Goal: Find specific page/section: Find specific page/section

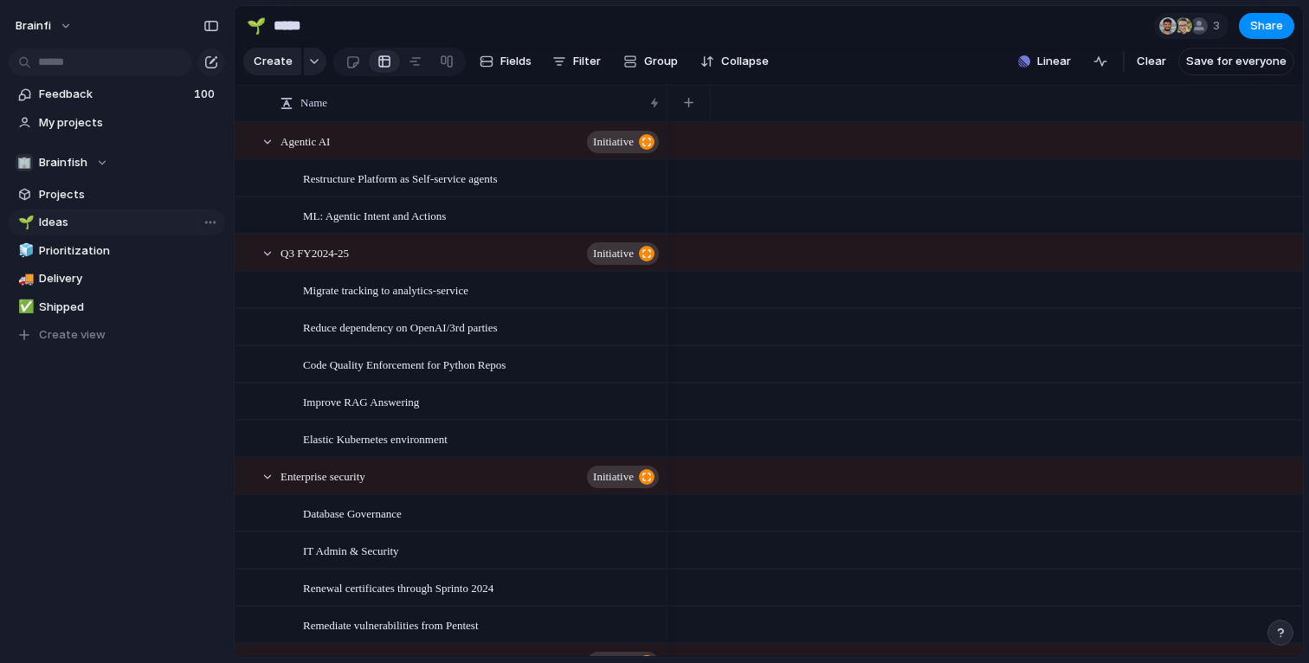
click at [105, 222] on span "Ideas" at bounding box center [129, 222] width 180 height 17
click at [122, 62] on input "text" at bounding box center [100, 62] width 183 height 28
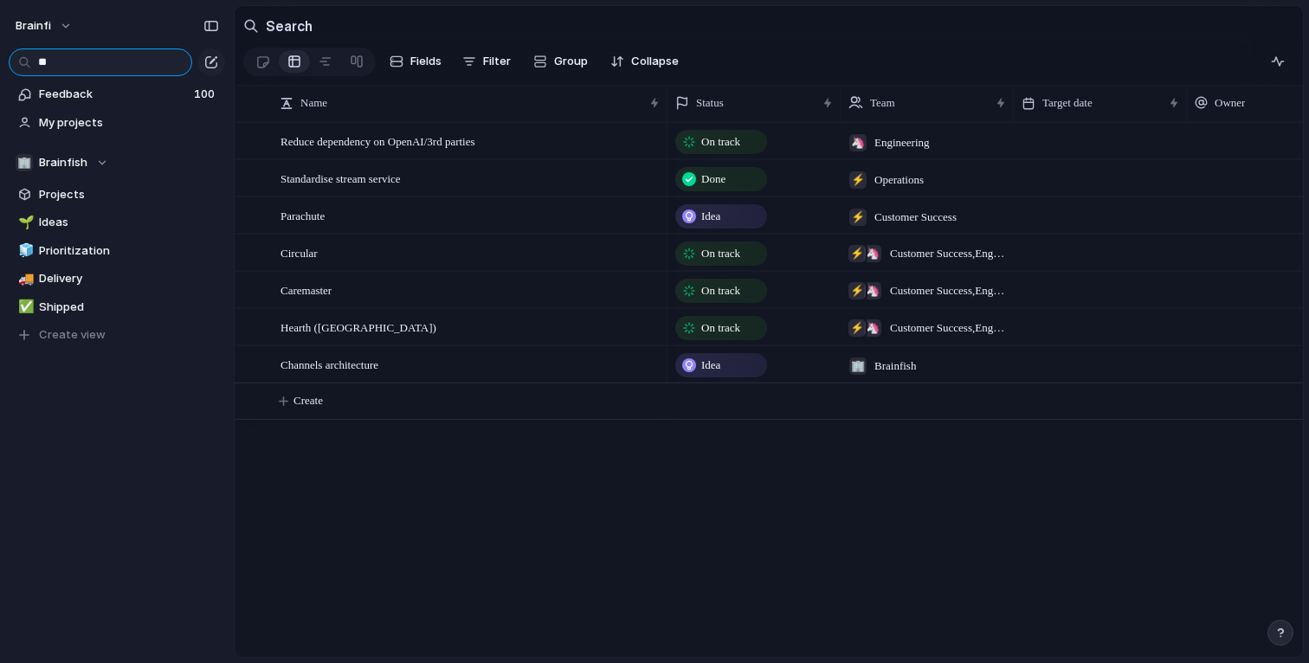
type input "*"
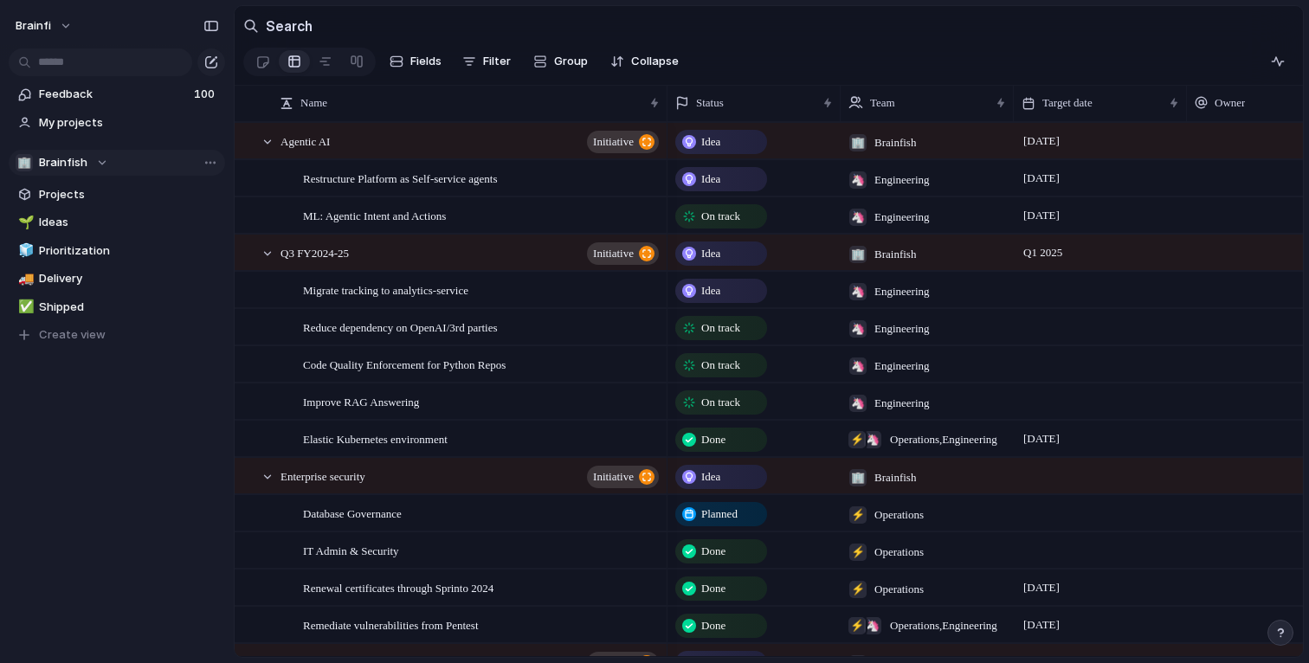
click at [74, 156] on span "Brainfish" at bounding box center [63, 162] width 48 height 17
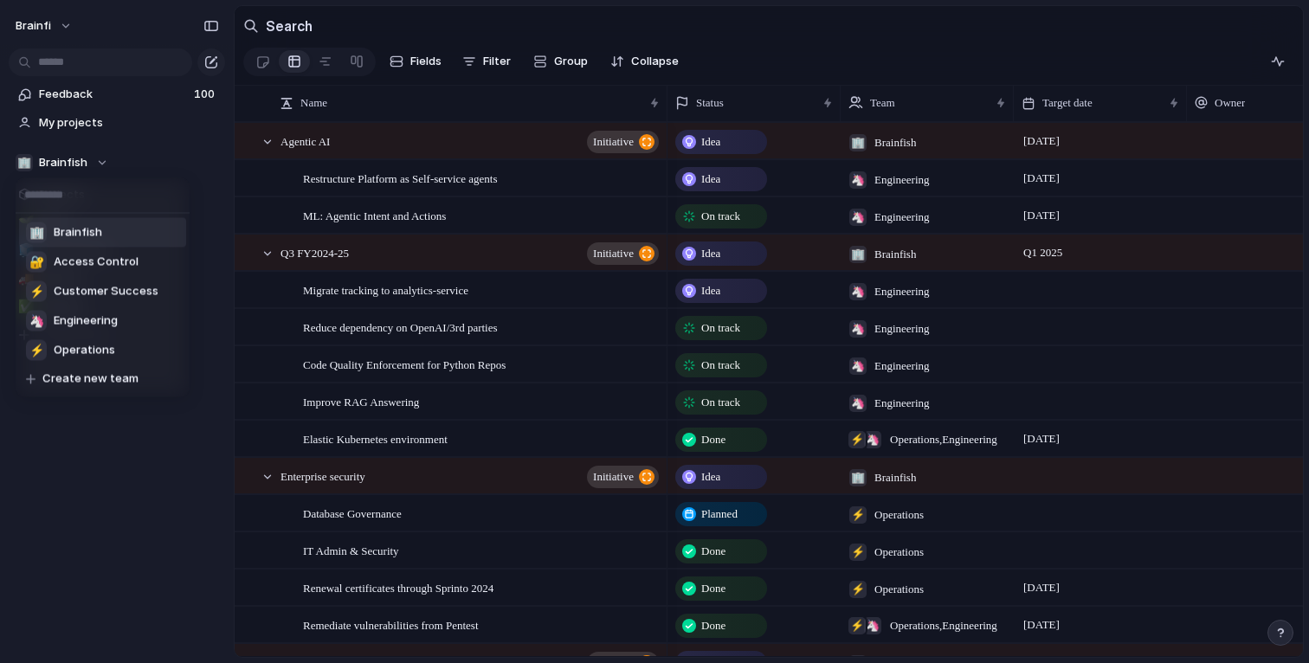
click at [64, 158] on div "🏢 Brainfish 🔐 Access Control ⚡ Customer Success 🦄 Engineering ⚡ Operations Crea…" at bounding box center [654, 331] width 1309 height 663
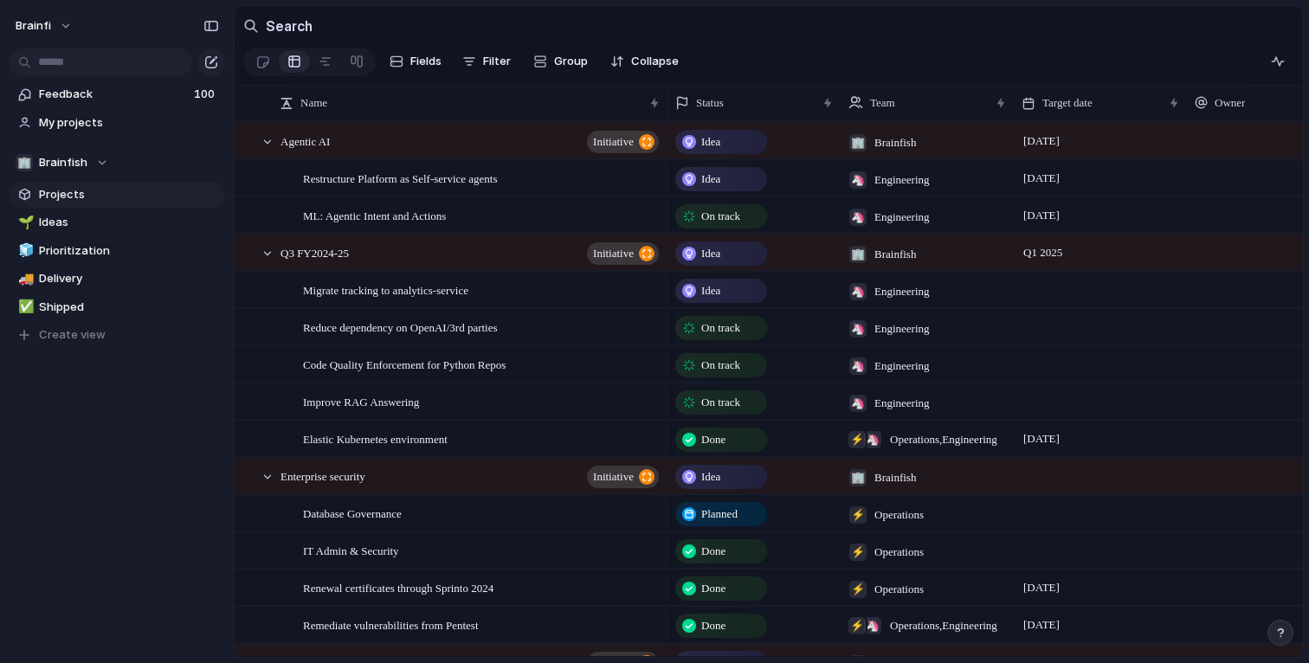
click at [64, 182] on link "Projects" at bounding box center [117, 195] width 216 height 26
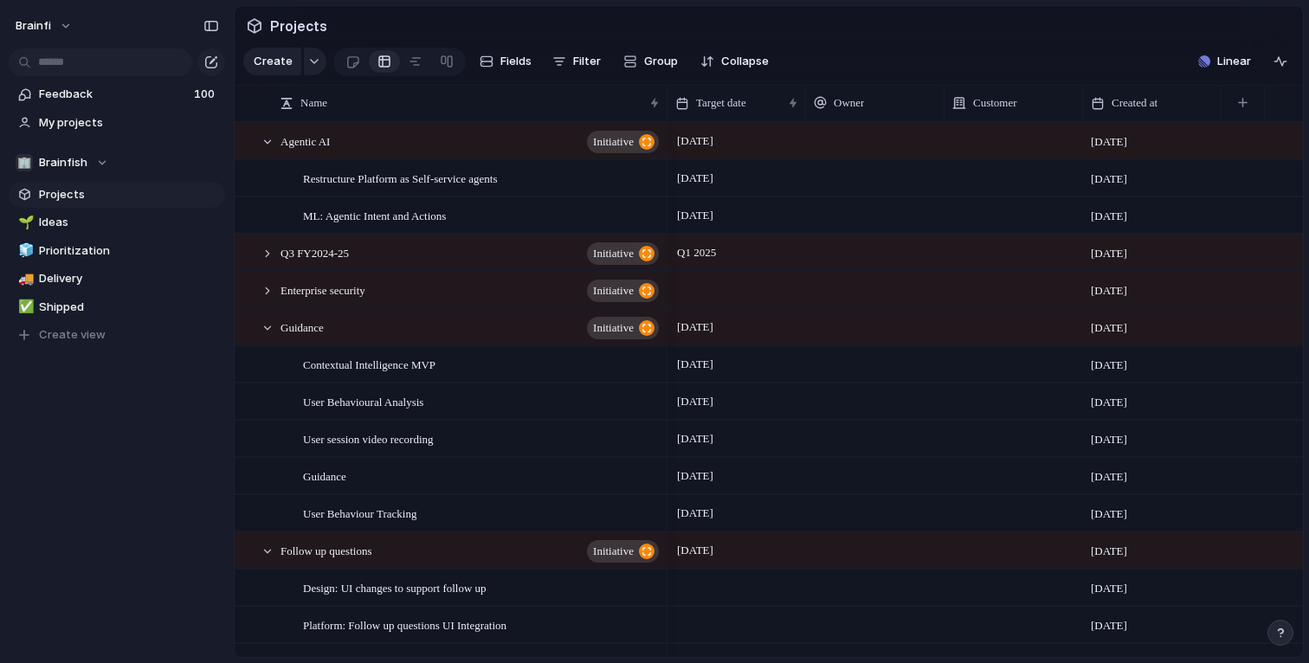
click at [73, 45] on div at bounding box center [117, 60] width 234 height 31
click at [73, 55] on input "text" at bounding box center [100, 62] width 183 height 28
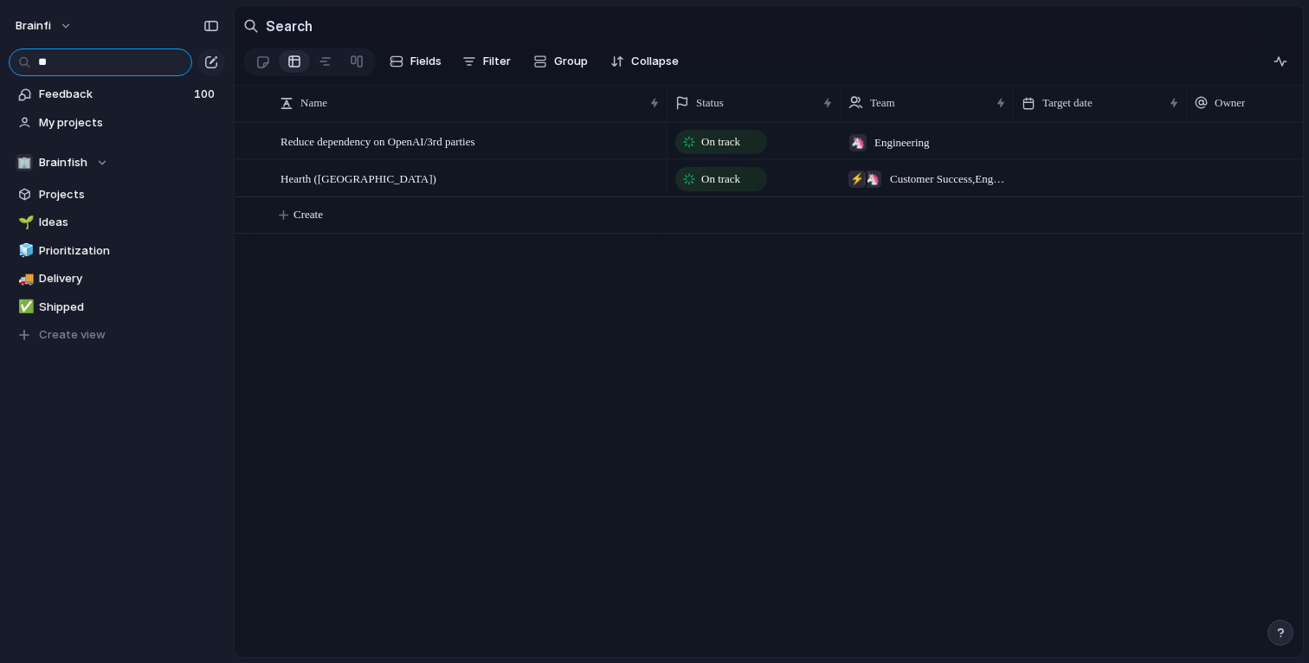
type input "*"
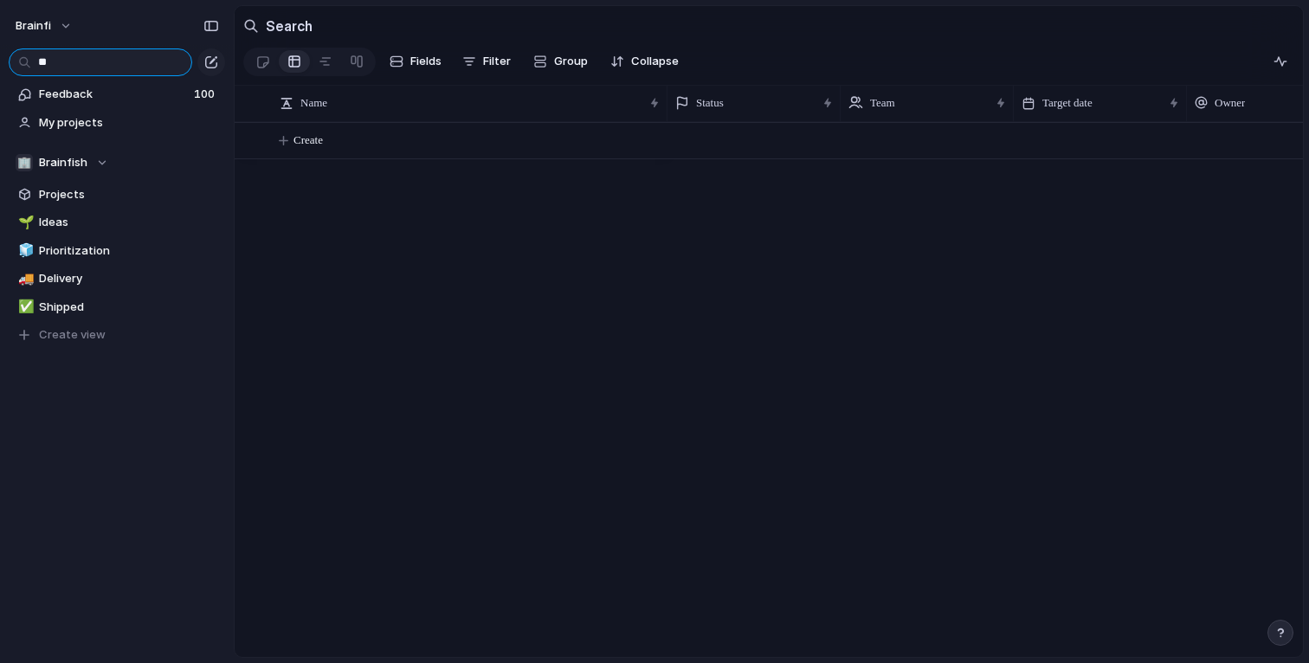
type input "*"
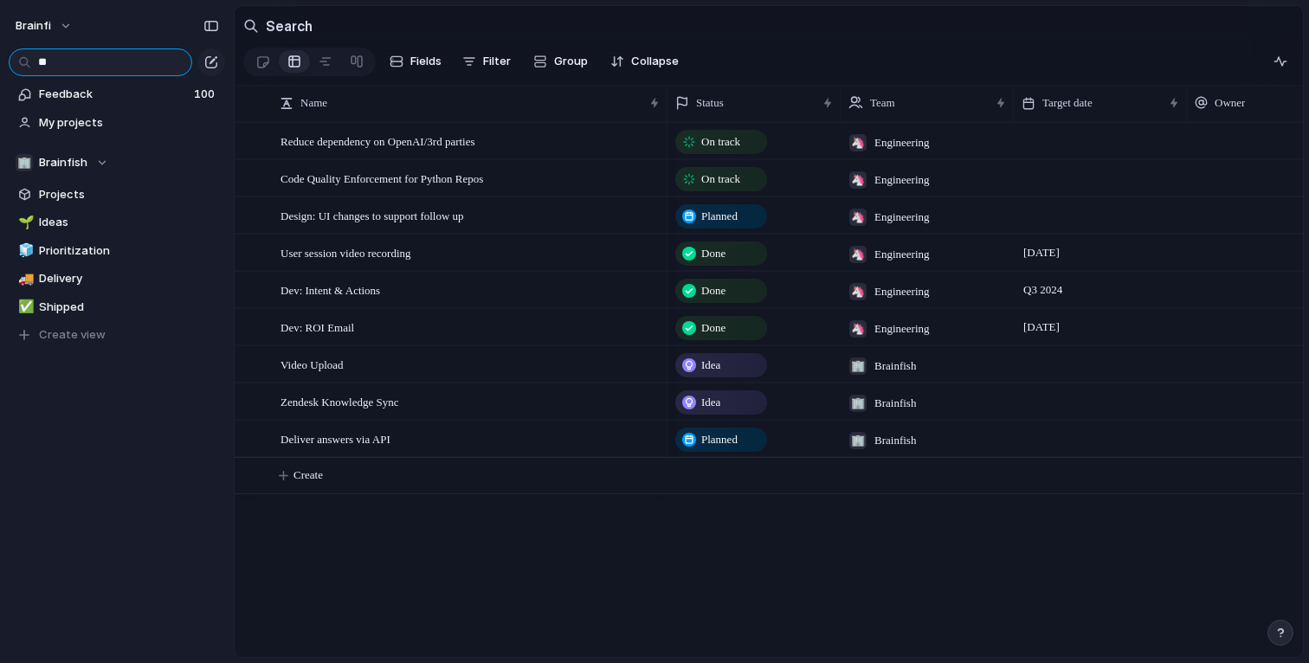
type input "*"
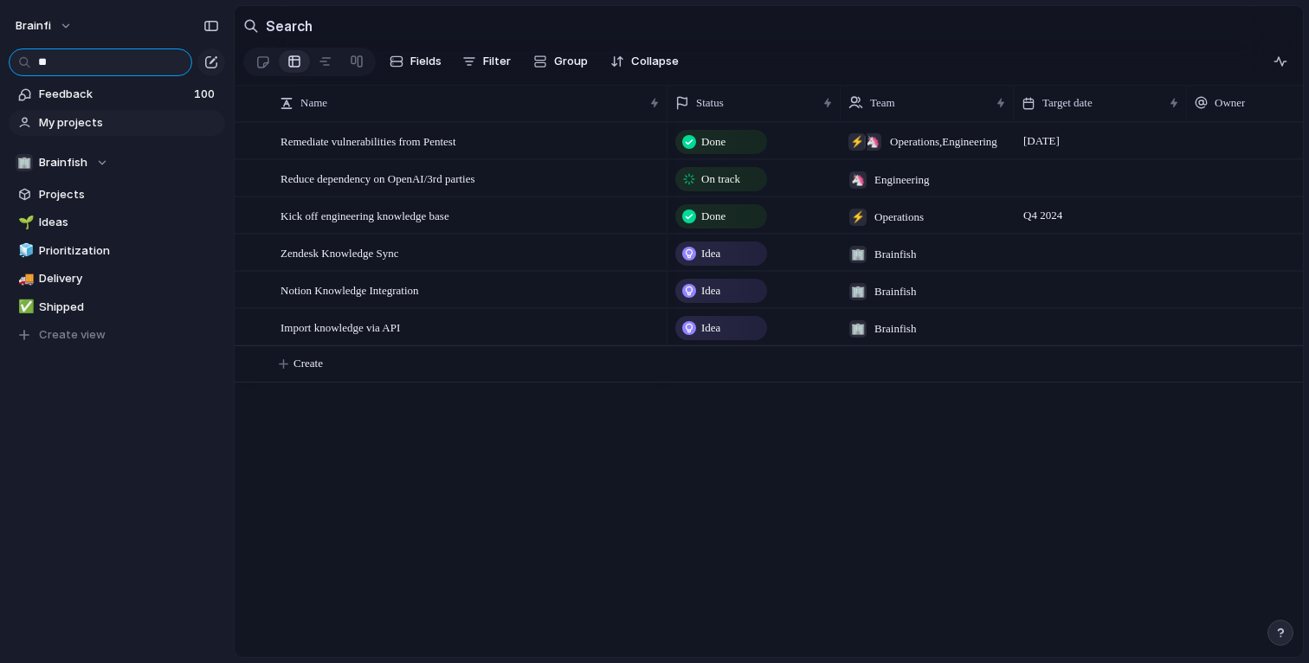
type input "*"
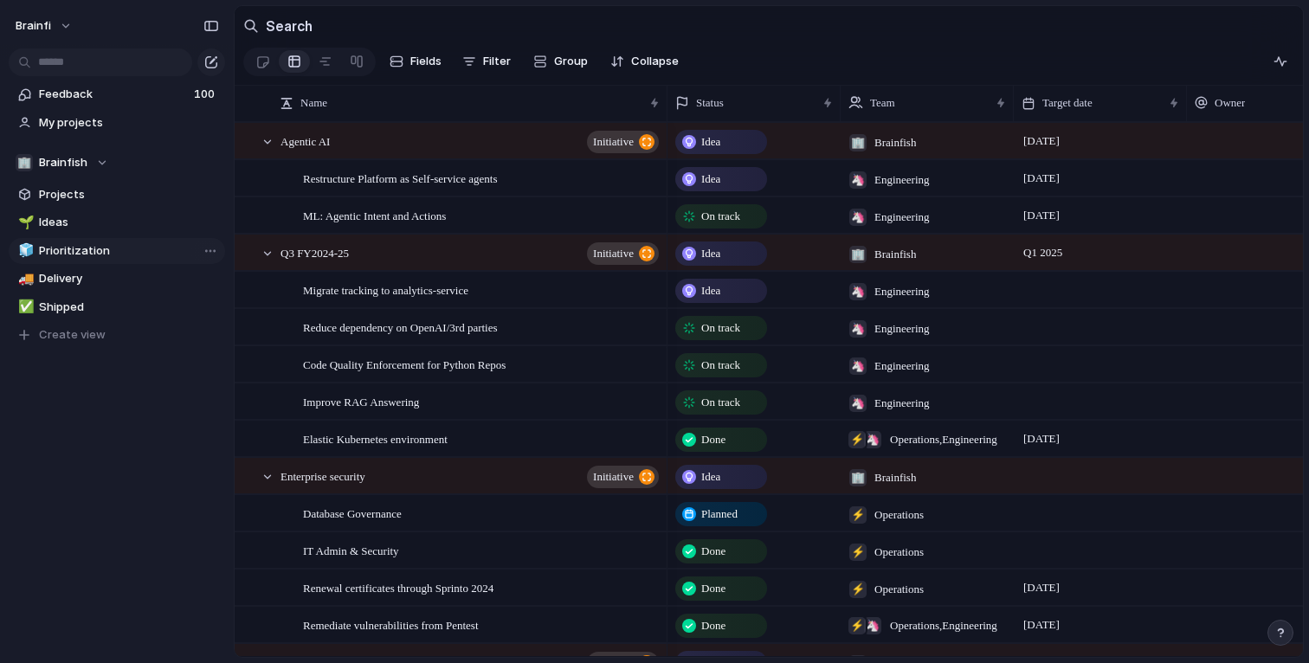
click at [48, 241] on link "🧊 Prioritization" at bounding box center [117, 251] width 216 height 26
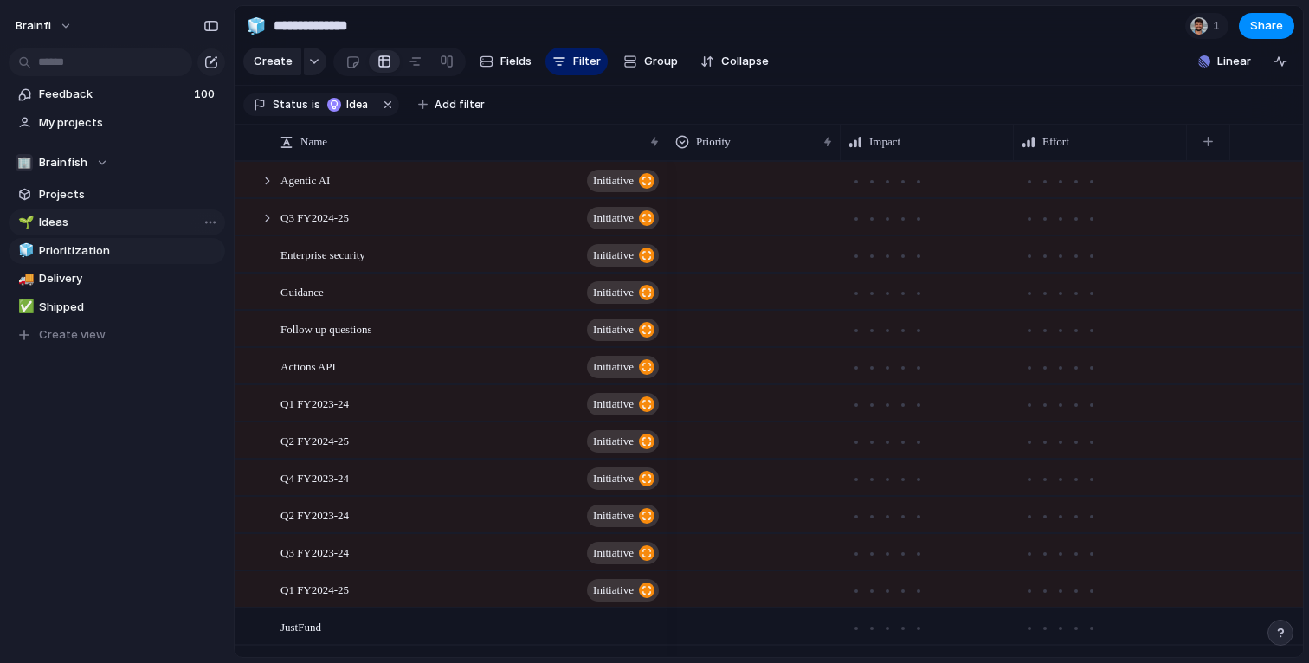
click at [51, 220] on span "Ideas" at bounding box center [129, 222] width 180 height 17
type input "*****"
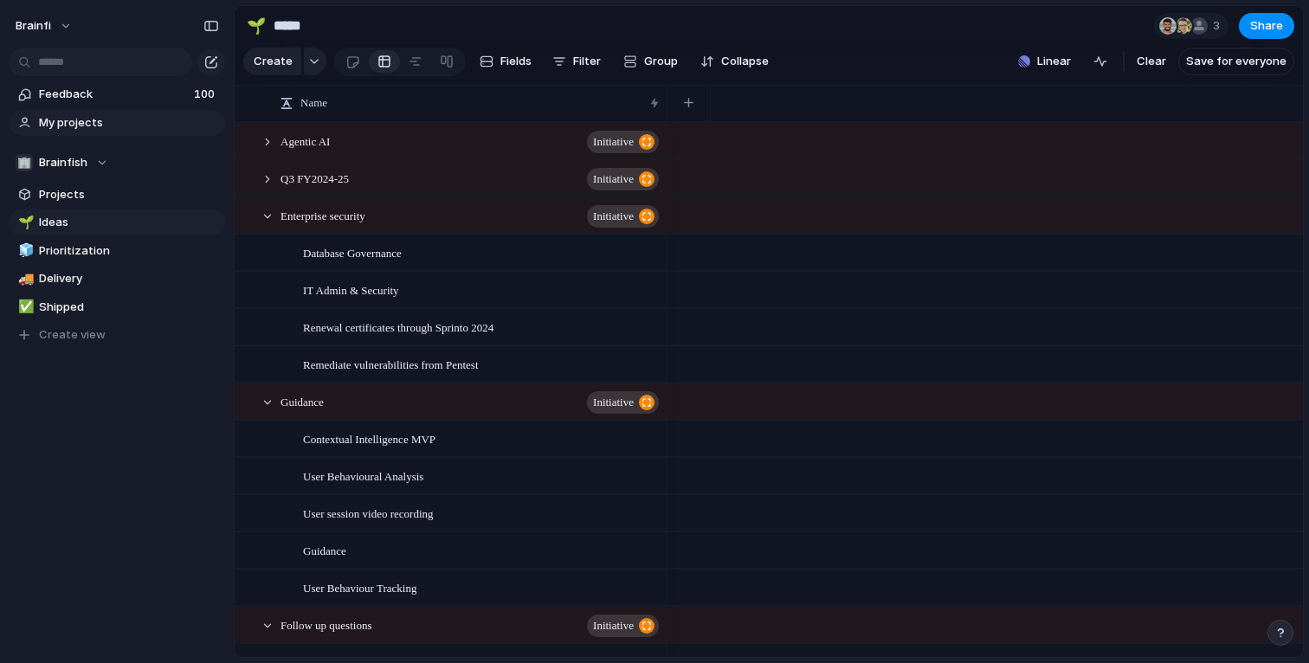
click at [61, 118] on span "My projects" at bounding box center [129, 122] width 180 height 17
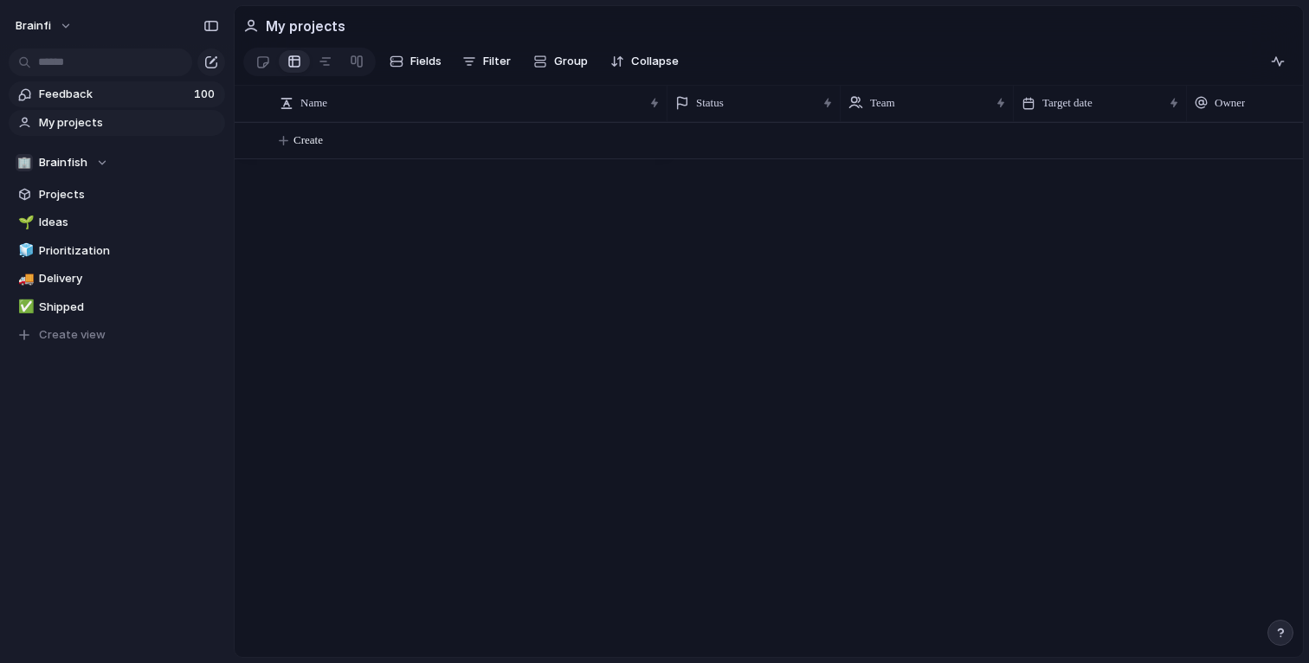
click at [68, 97] on span "Feedback" at bounding box center [114, 94] width 150 height 17
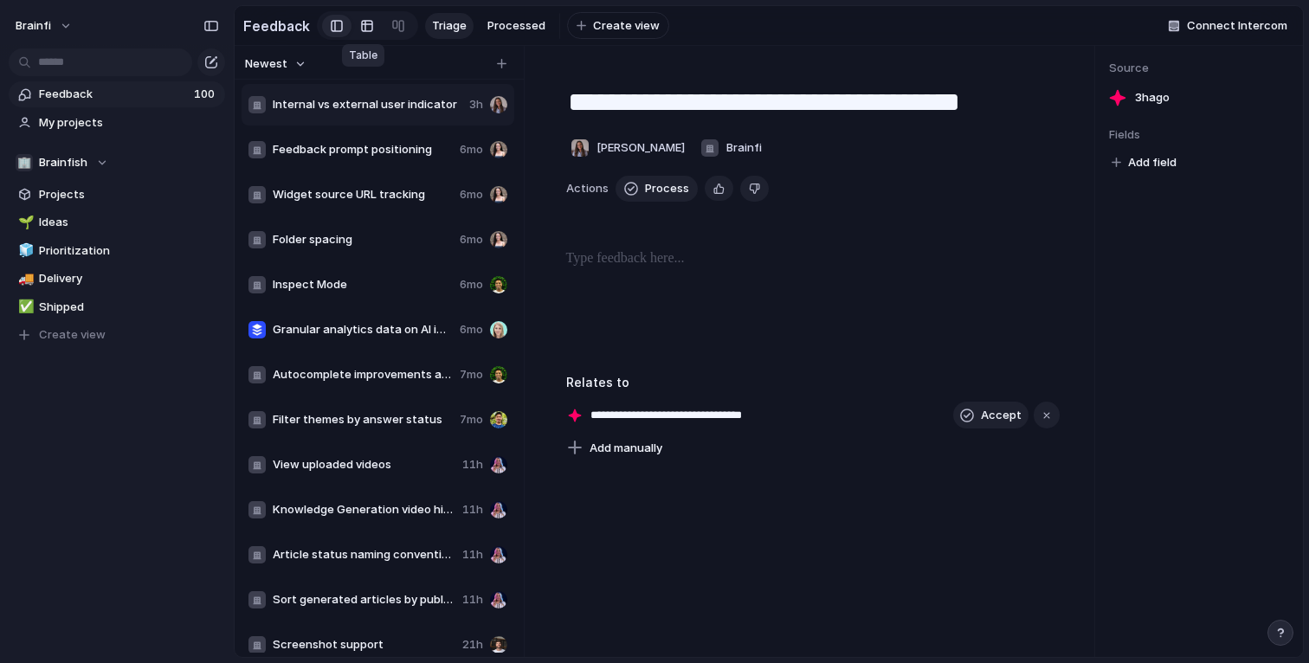
click at [364, 27] on div at bounding box center [367, 26] width 14 height 28
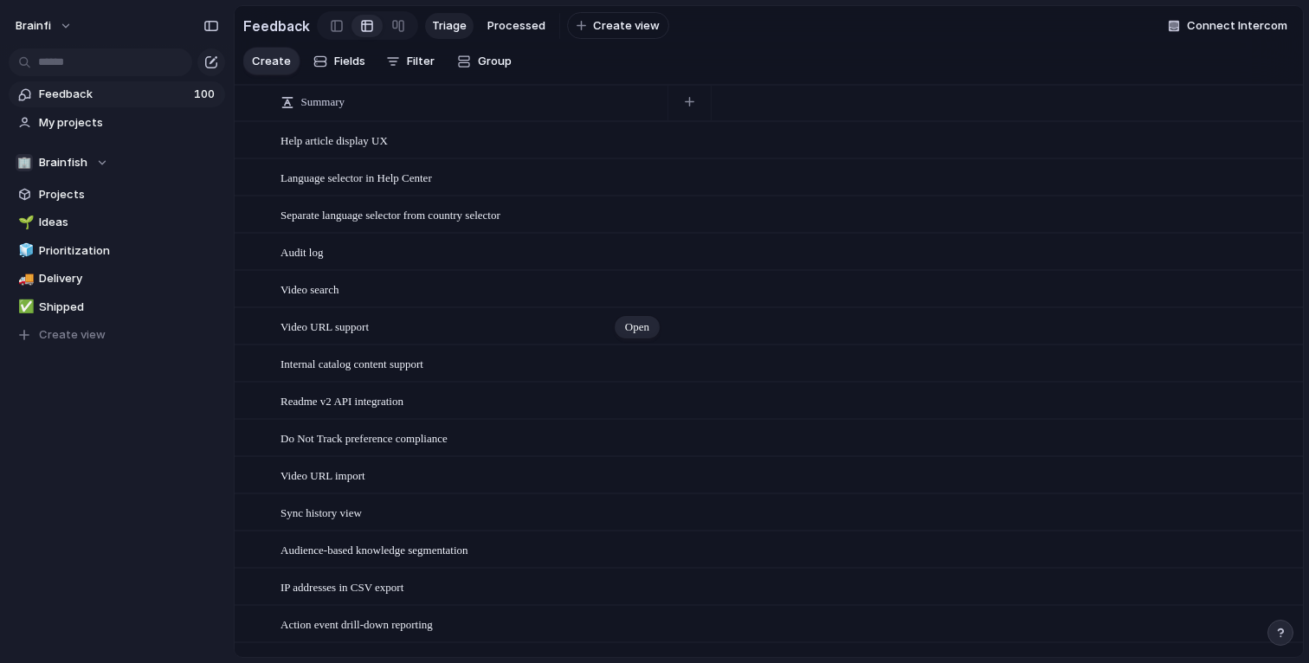
click at [397, 322] on div "Video URL support Open" at bounding box center [470, 327] width 381 height 36
